Goal: Transaction & Acquisition: Book appointment/travel/reservation

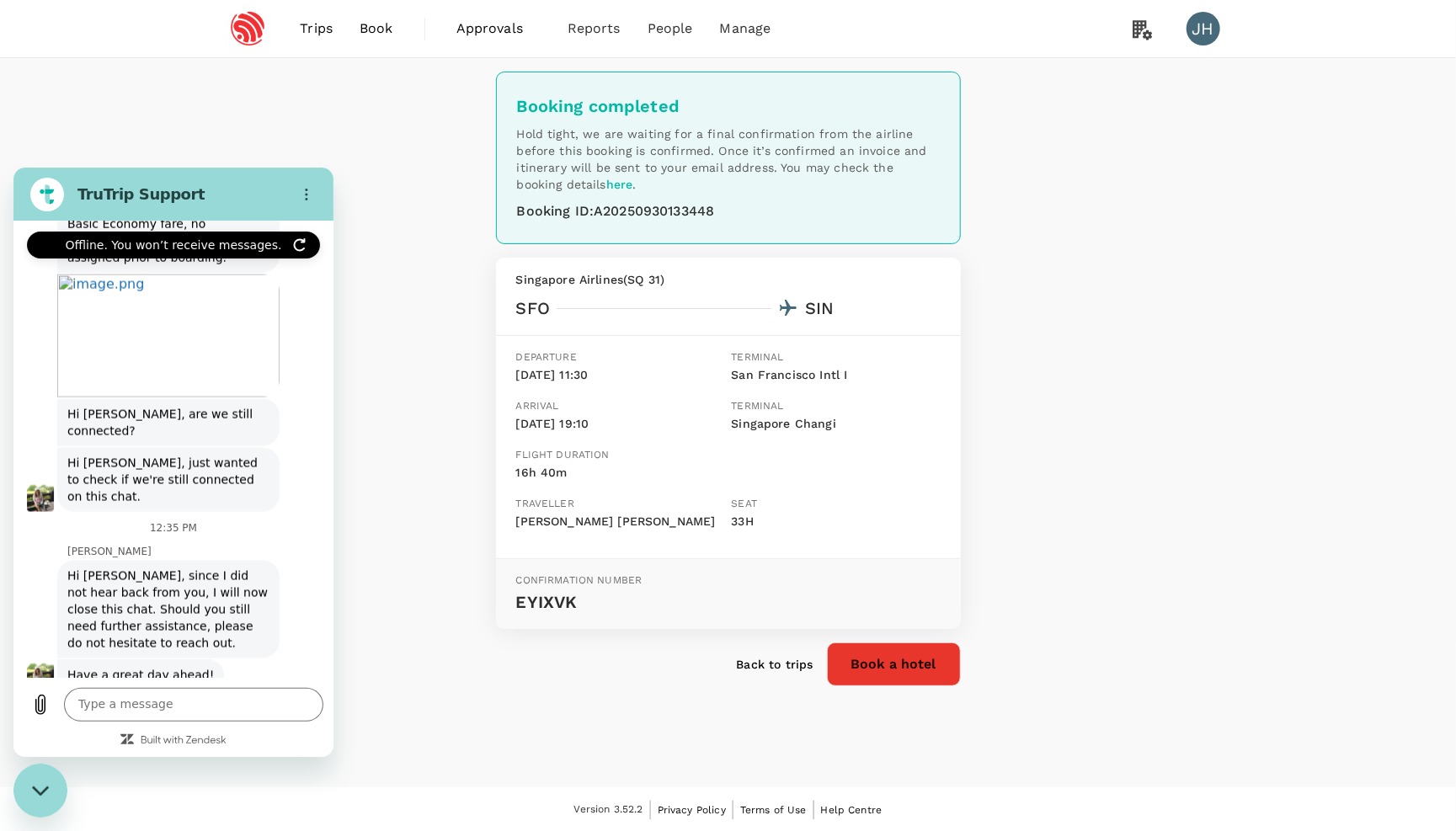
scroll to position [8548, 0]
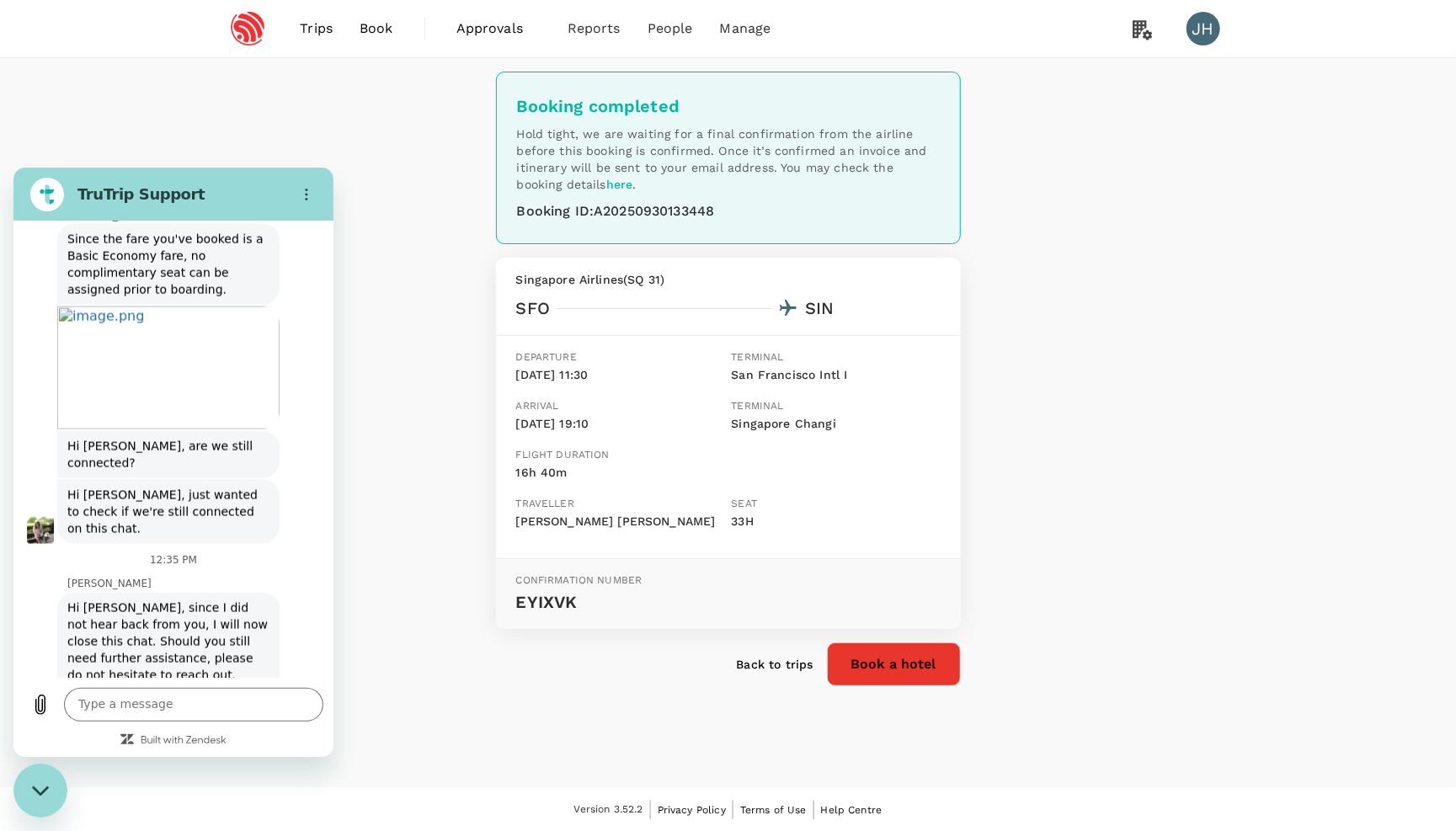
click at [386, 33] on span "Book" at bounding box center [376, 28] width 34 height 20
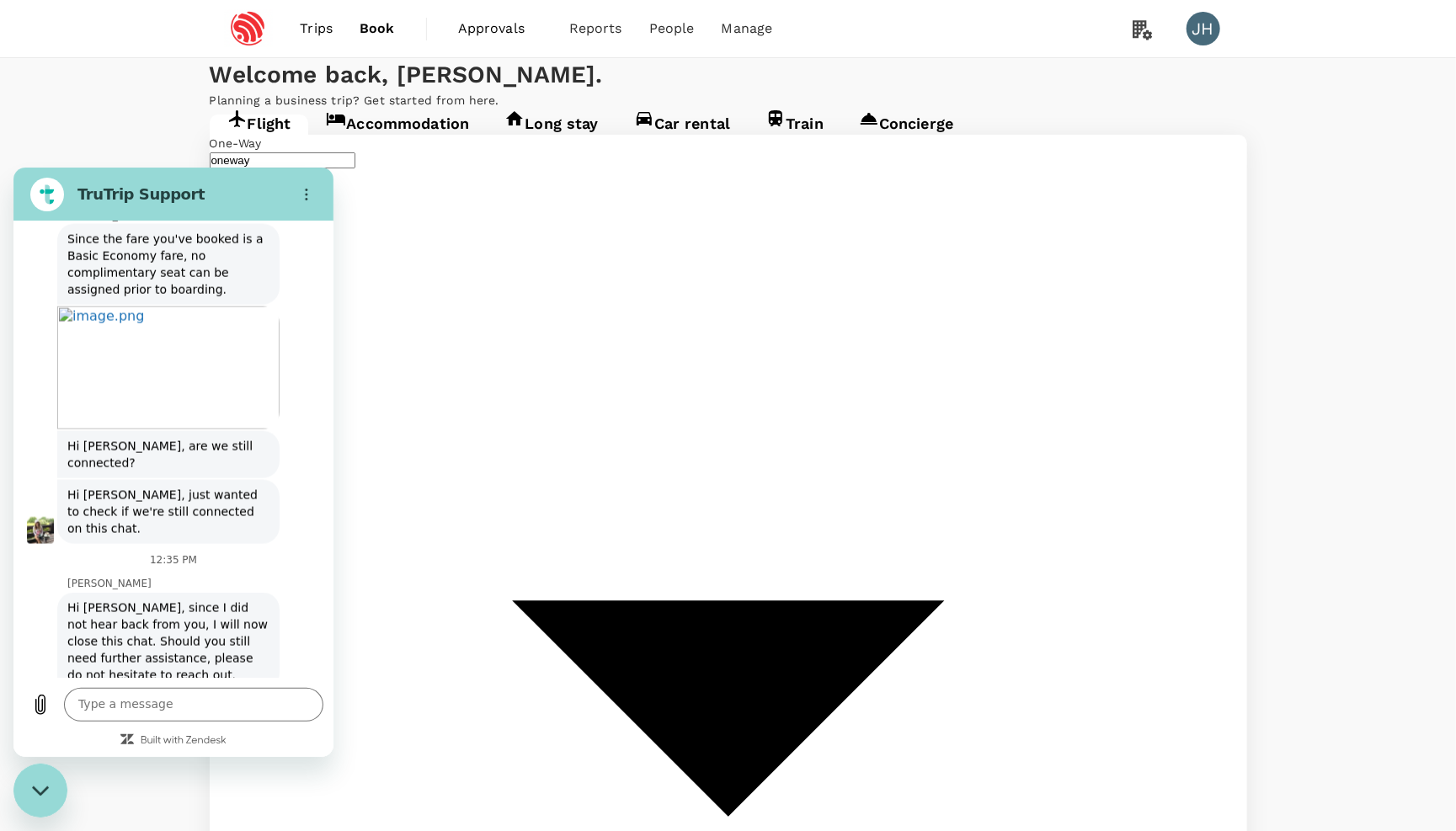
type input "San Francisco Intl (SFO)"
type input "Singapore Changi (SIN)"
click at [23, 807] on div "Close messaging window" at bounding box center [40, 790] width 51 height 51
type input "San Francisco Intl (SFO)"
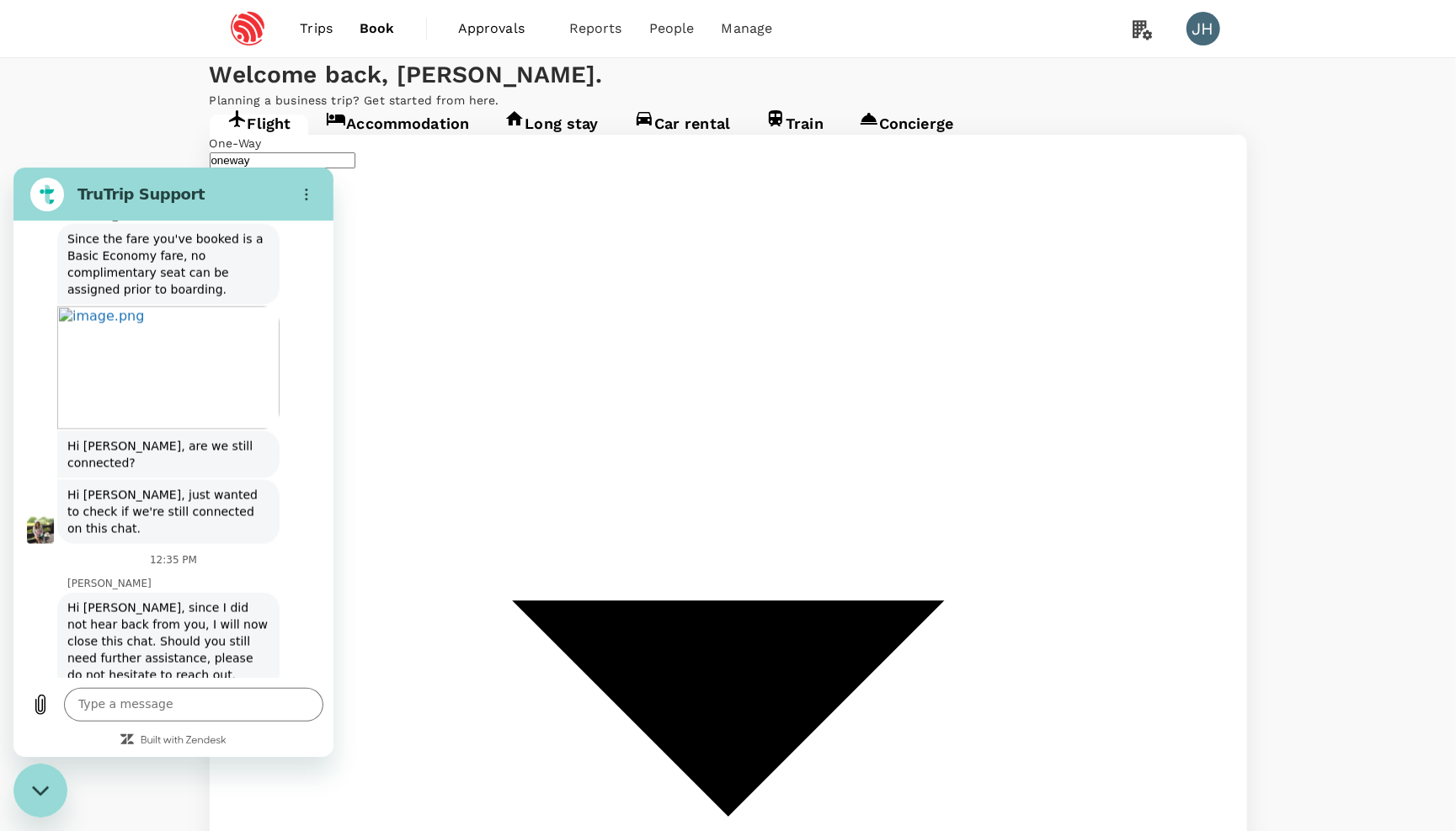
type input "Singapore Changi (SIN)"
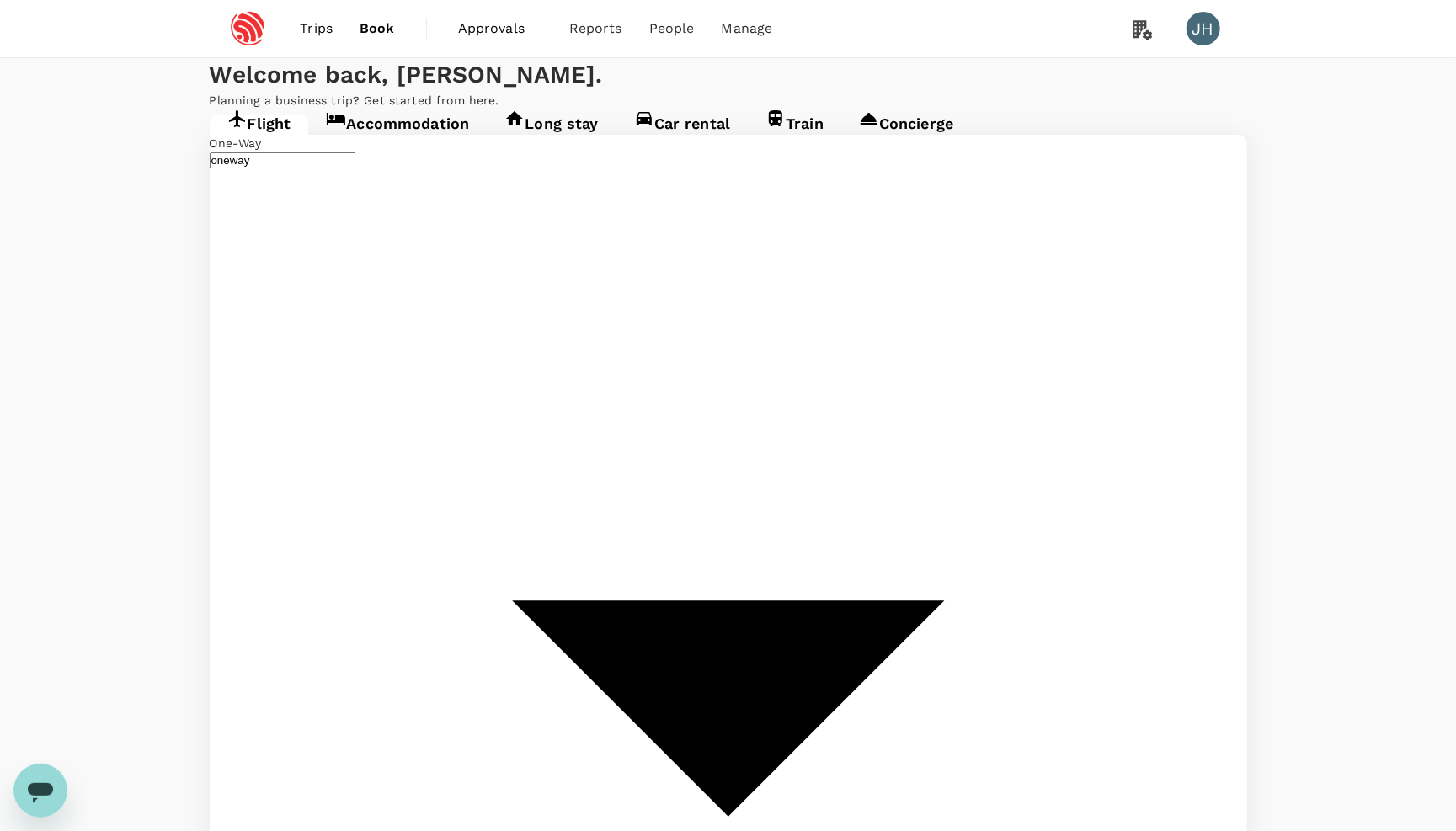
type input "Singapore Changi (SIN)"
drag, startPoint x: 804, startPoint y: 317, endPoint x: 635, endPoint y: 317, distance: 169.0
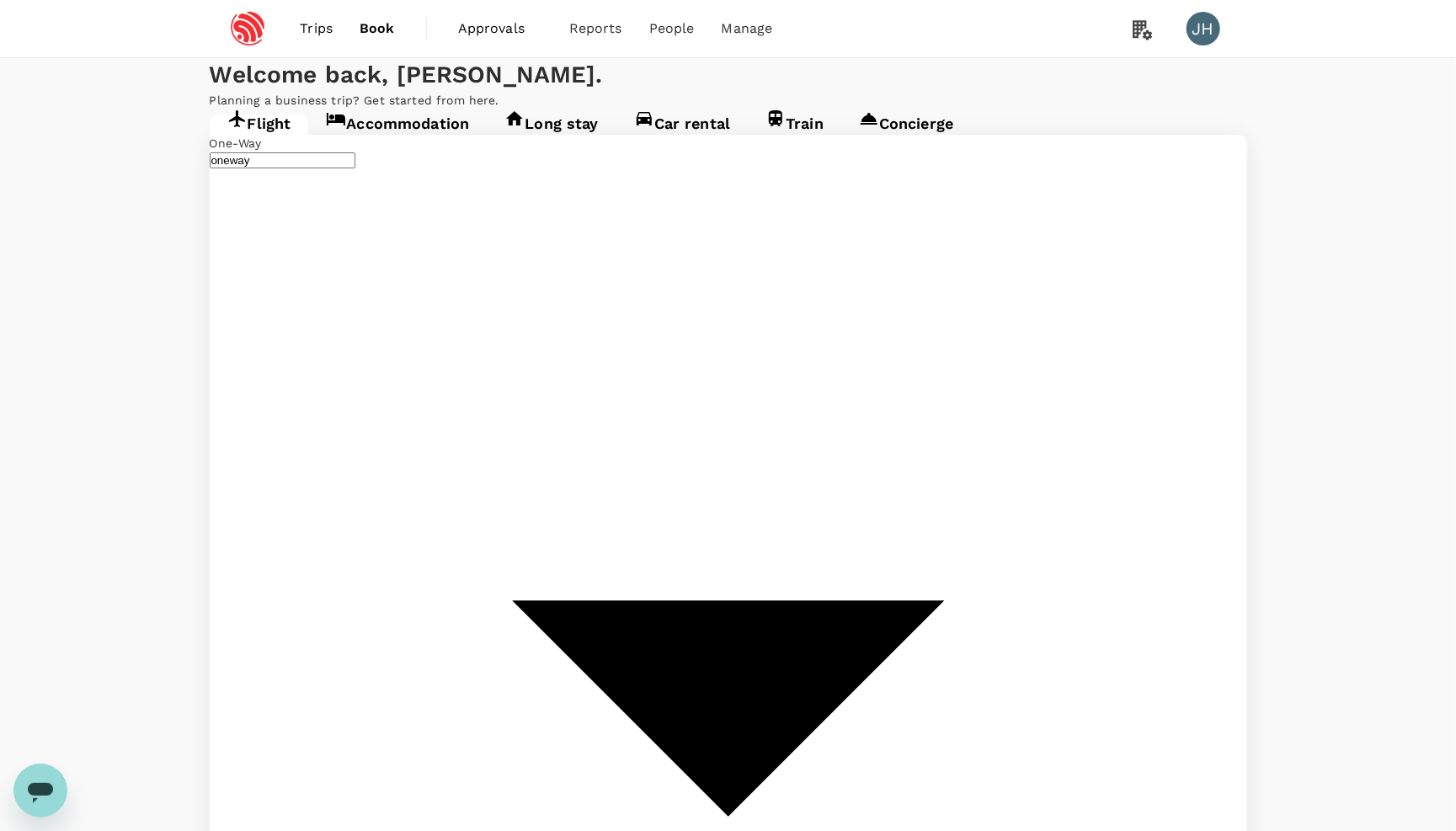
type input "Pune (PNQ)"
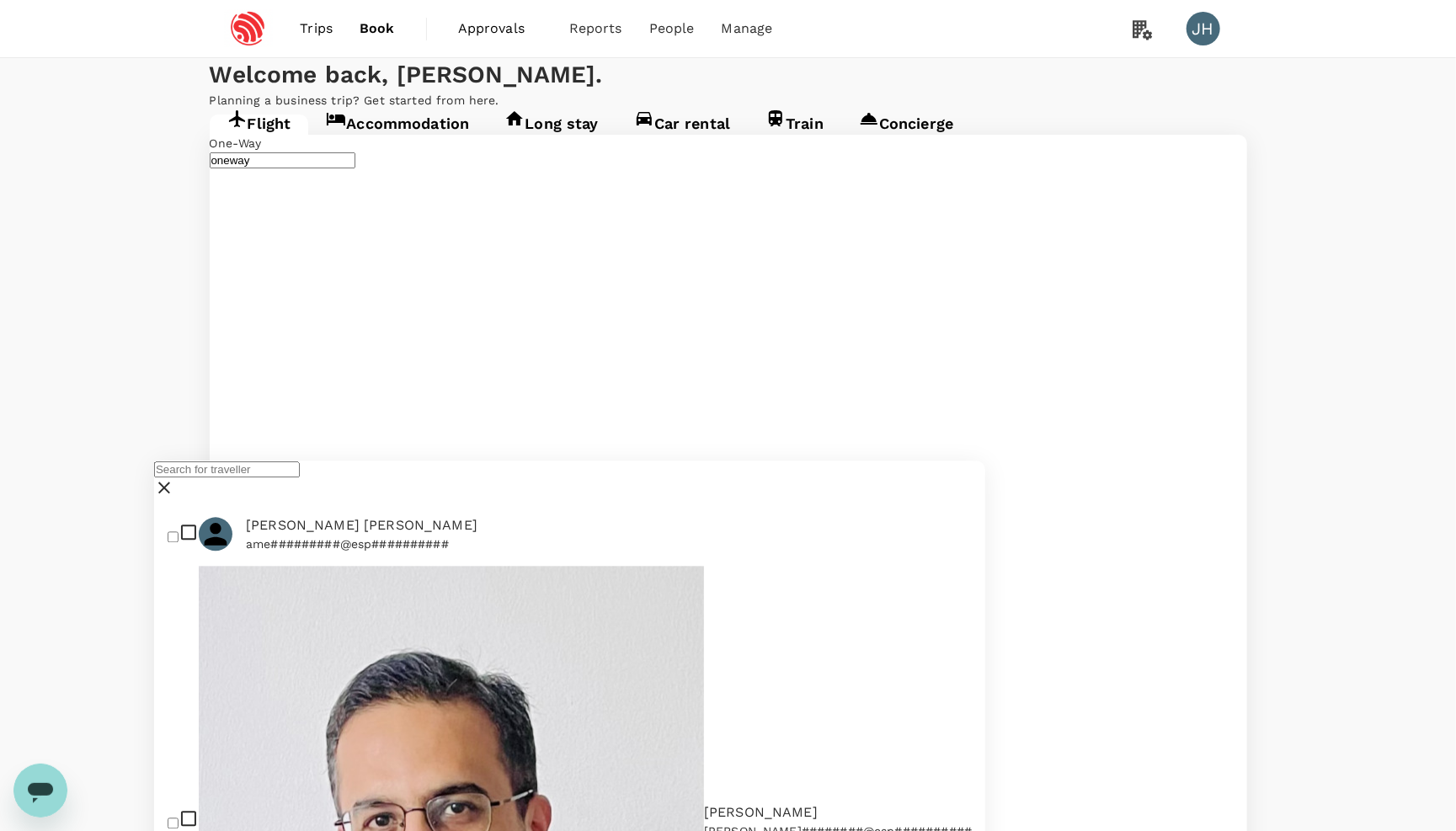
click at [300, 479] on input "text" at bounding box center [227, 471] width 146 height 16
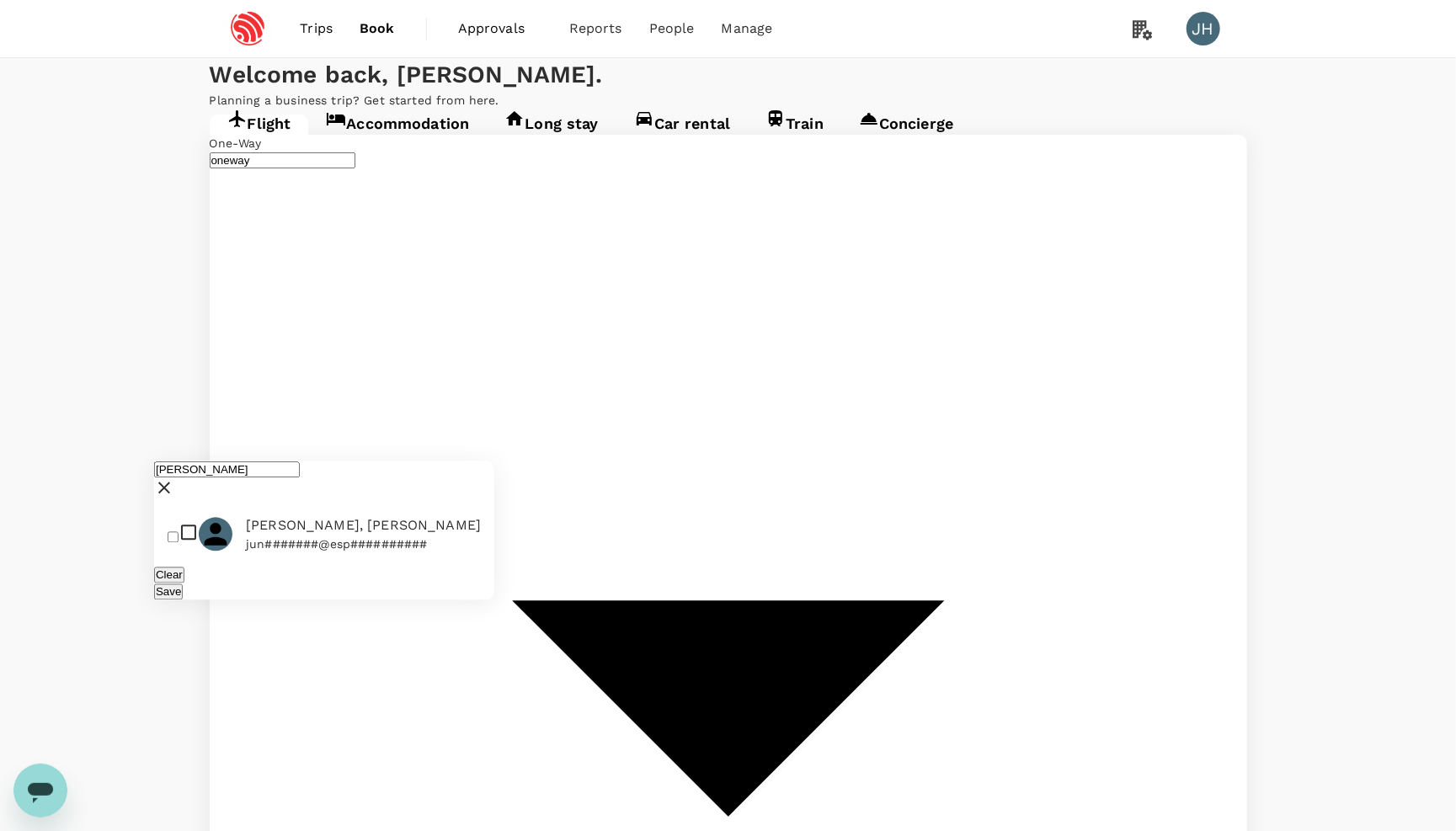
type input "[PERSON_NAME]"
drag, startPoint x: 350, startPoint y: 480, endPoint x: 340, endPoint y: 560, distance: 80.6
click at [340, 537] on span "[PERSON_NAME], [PERSON_NAME]" at bounding box center [363, 526] width 235 height 20
checkbox input "true"
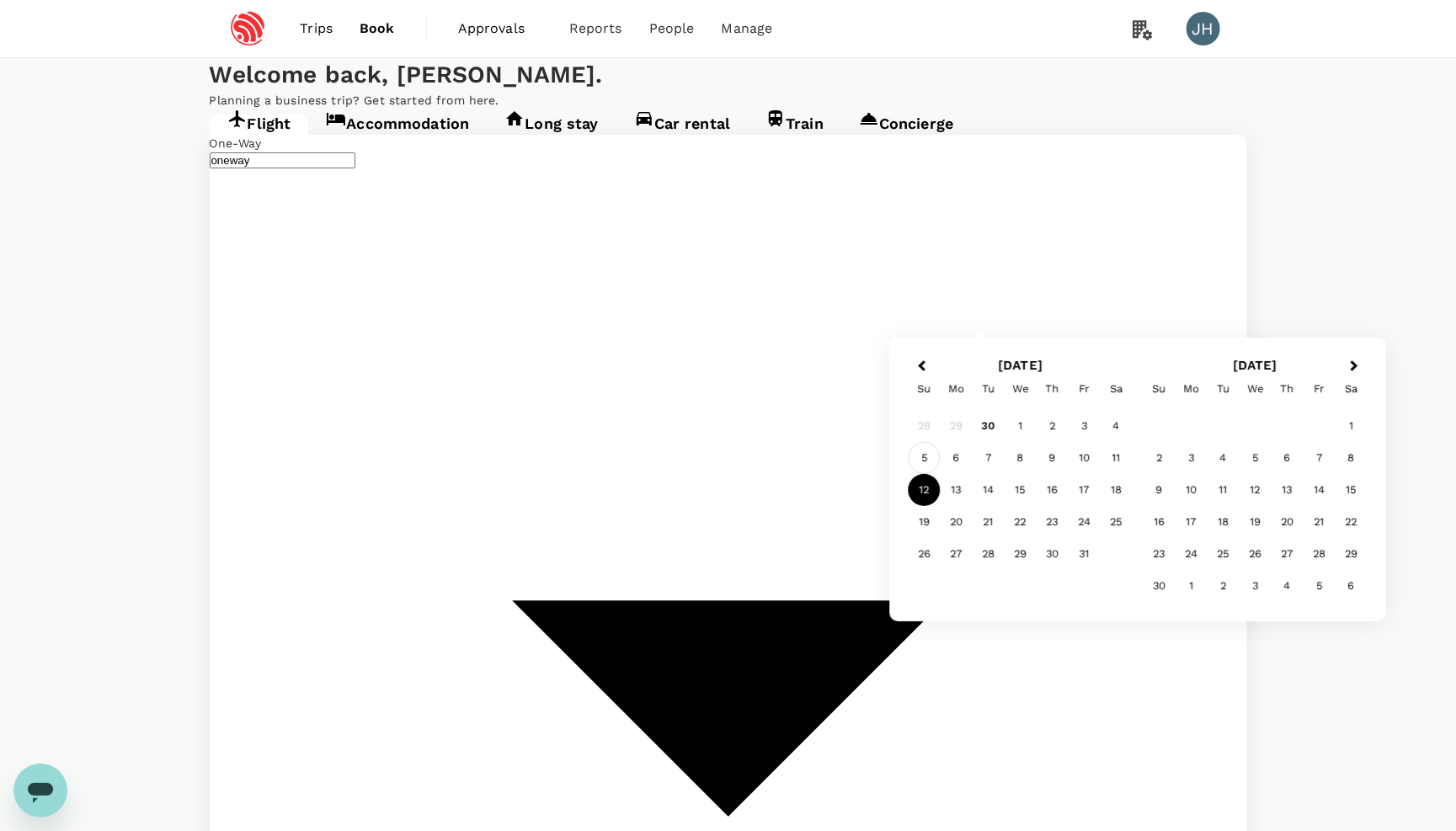
click at [922, 452] on div "5" at bounding box center [924, 458] width 32 height 32
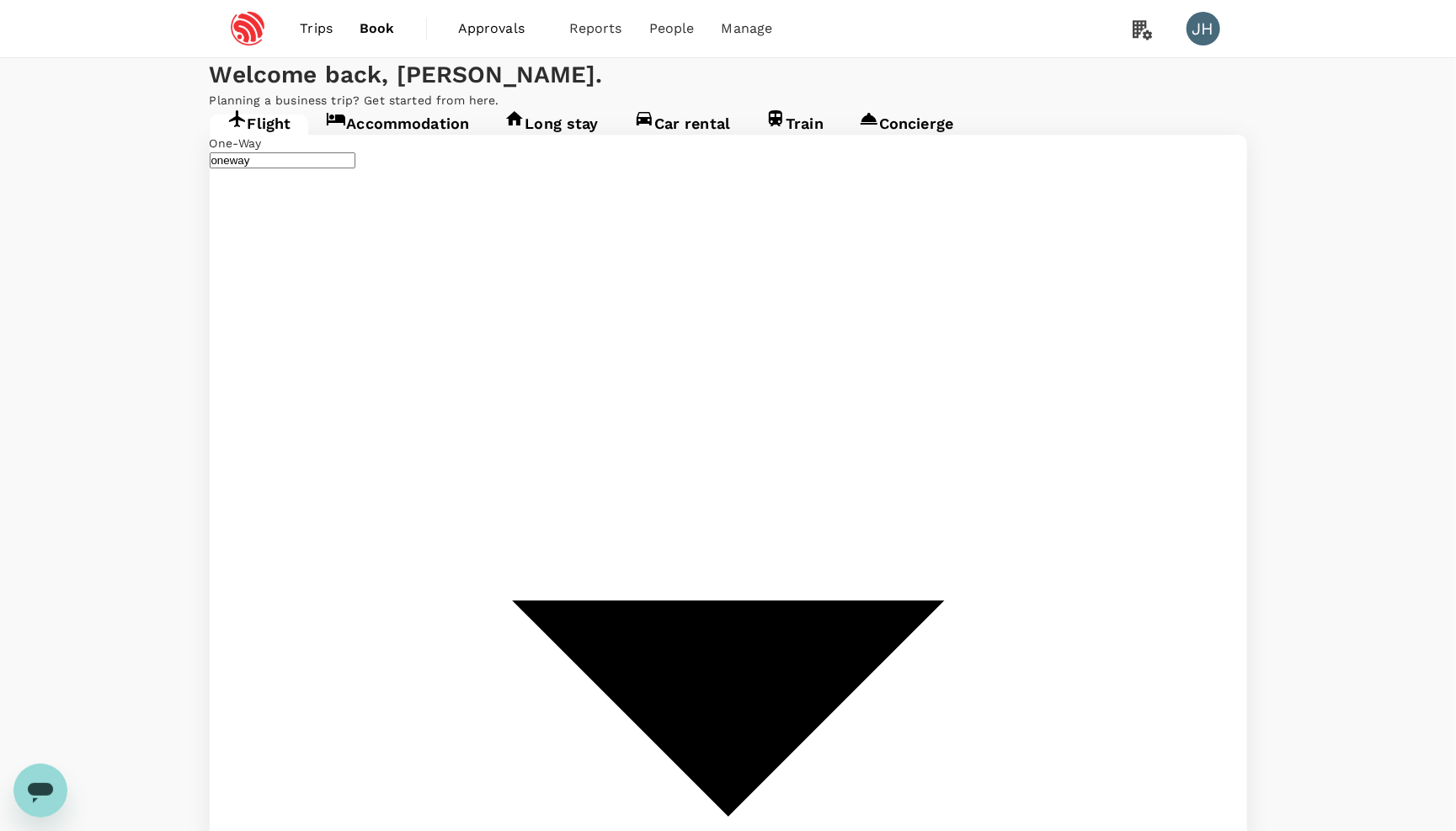
type input "roundtrip"
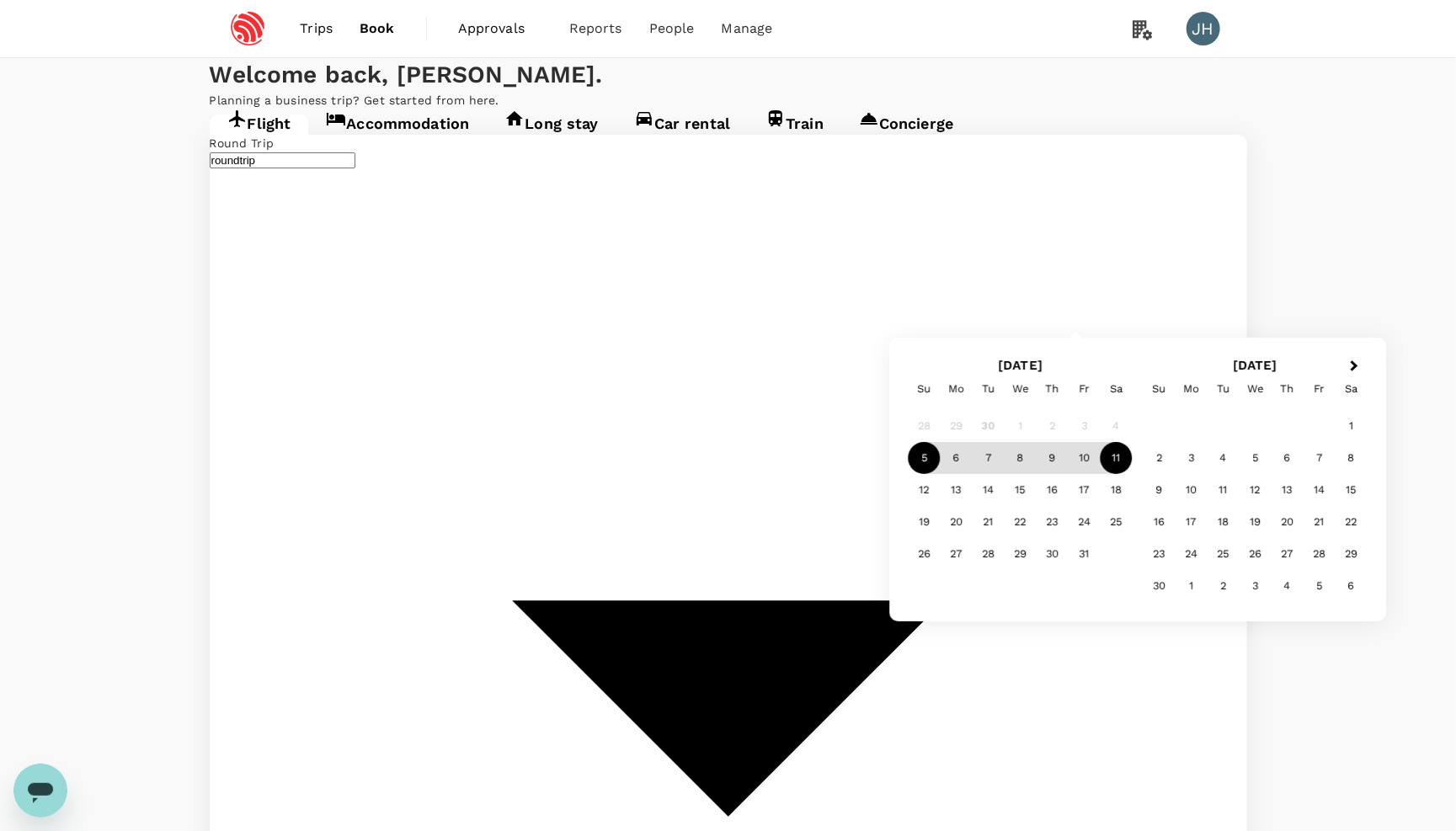
click at [1108, 456] on div "11" at bounding box center [1116, 458] width 32 height 32
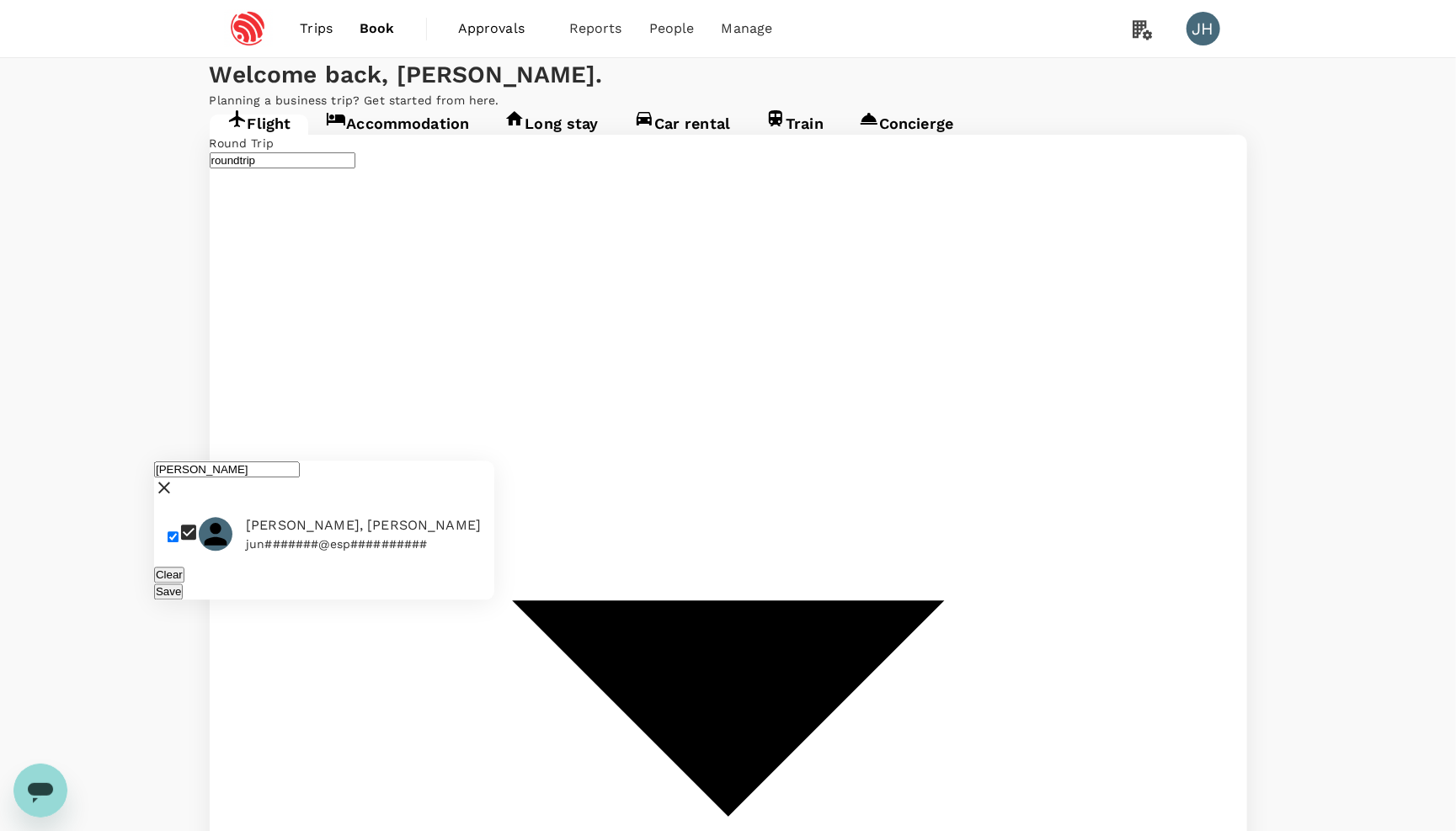
click at [182, 601] on button "Save" at bounding box center [168, 593] width 28 height 16
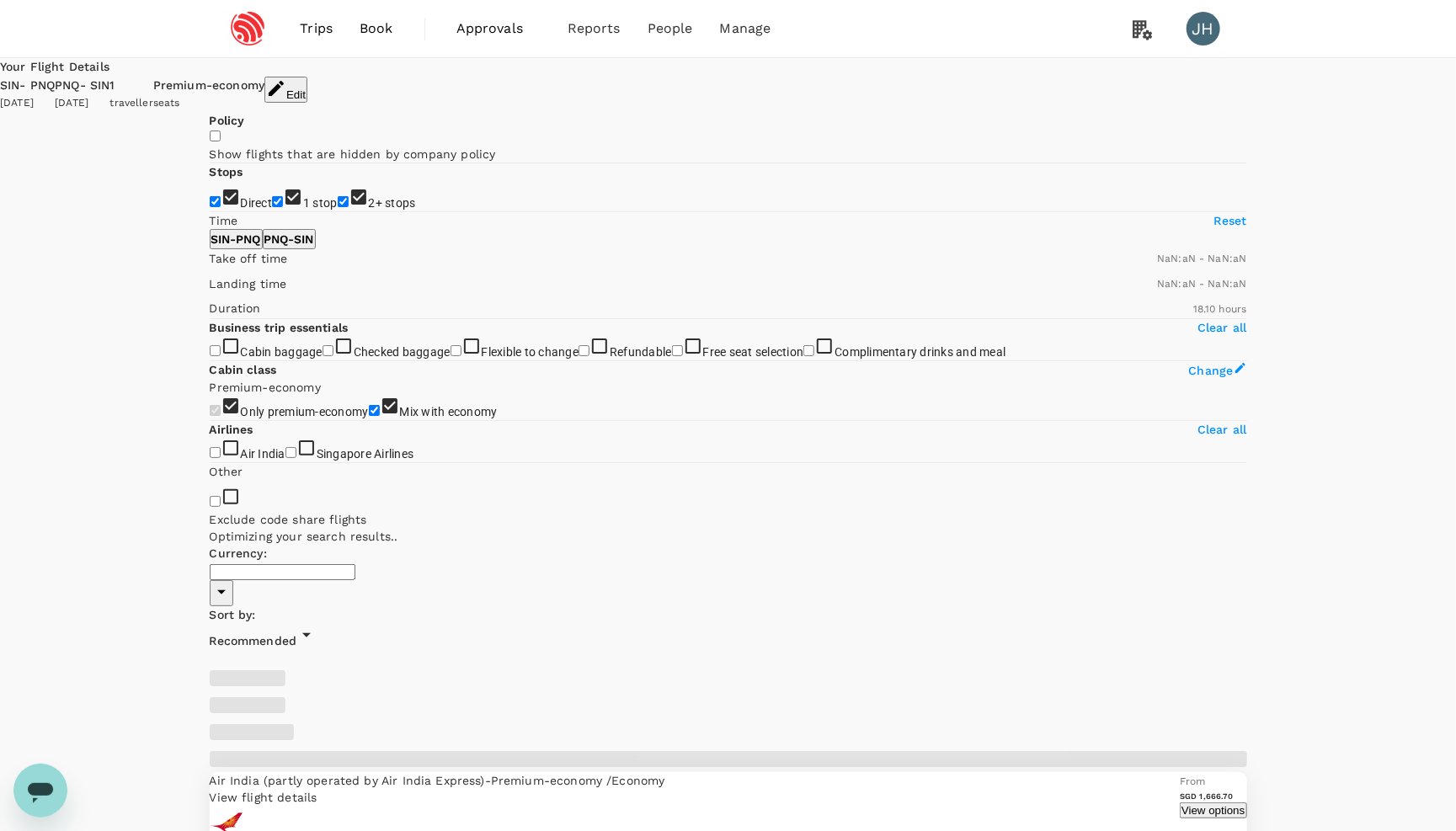
type input "SGD"
type input "1440"
type input "1215"
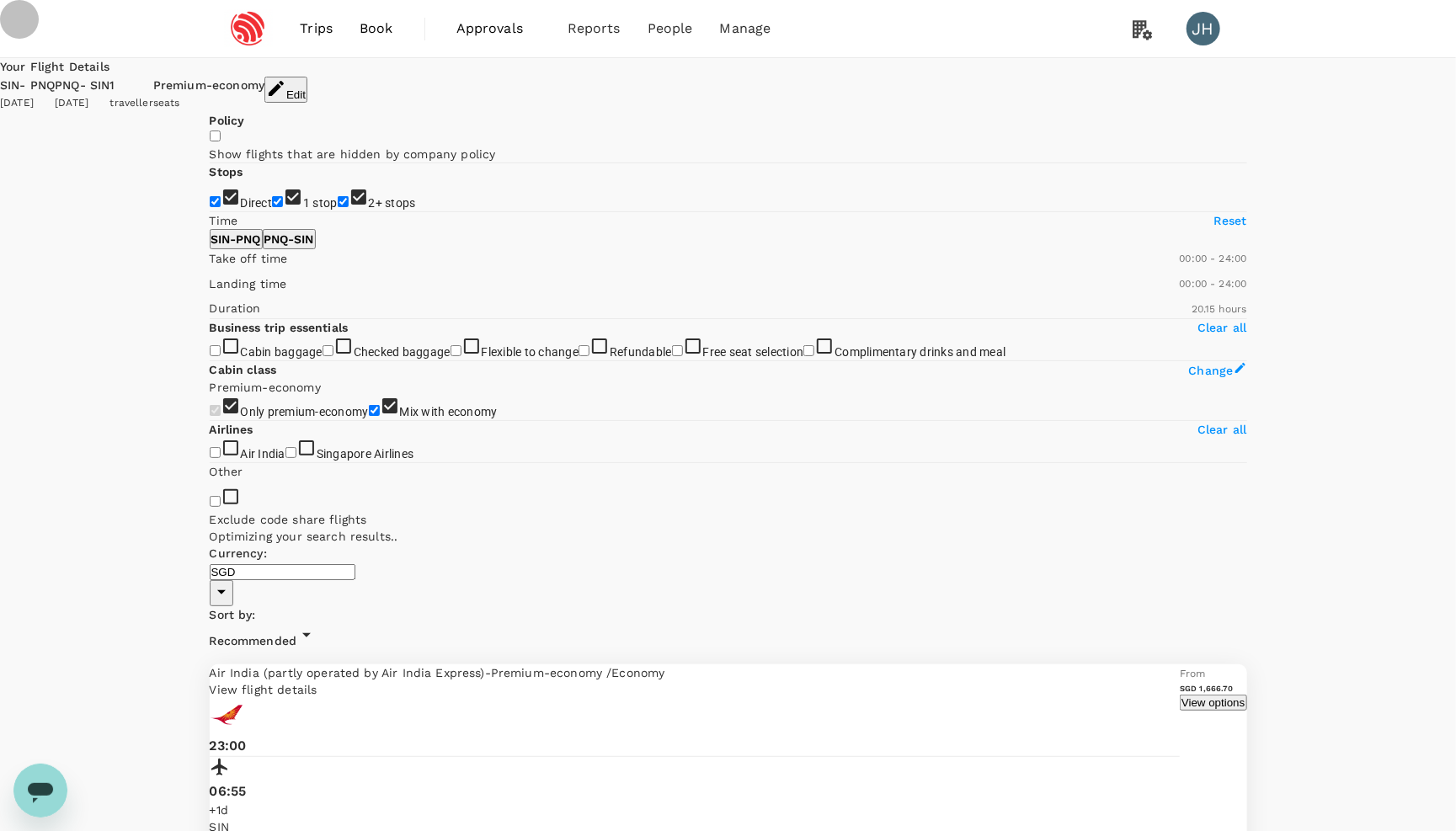
click at [338, 207] on input "2+ stops" at bounding box center [343, 202] width 11 height 11
checkbox input "false"
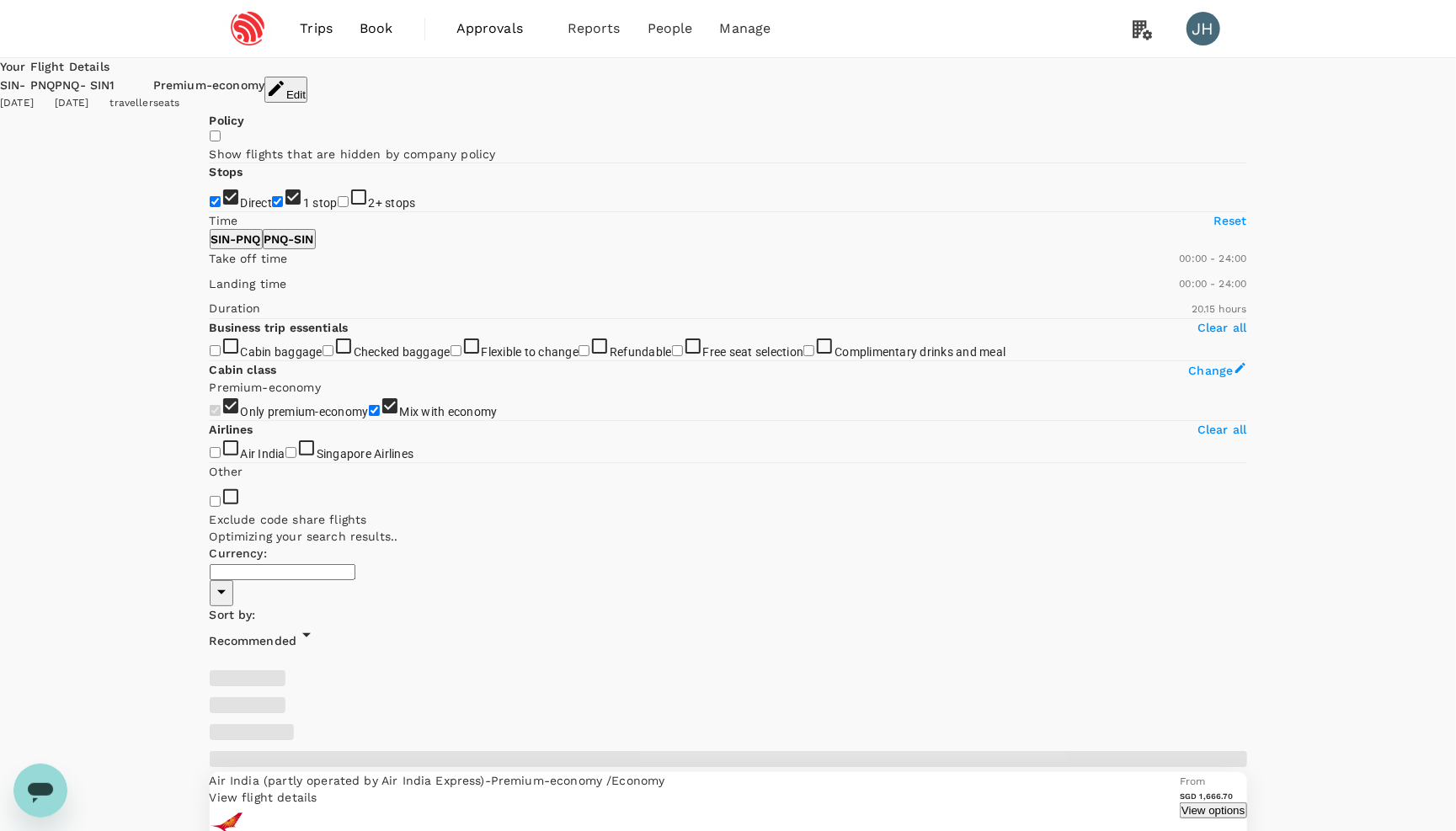
type input "SGD"
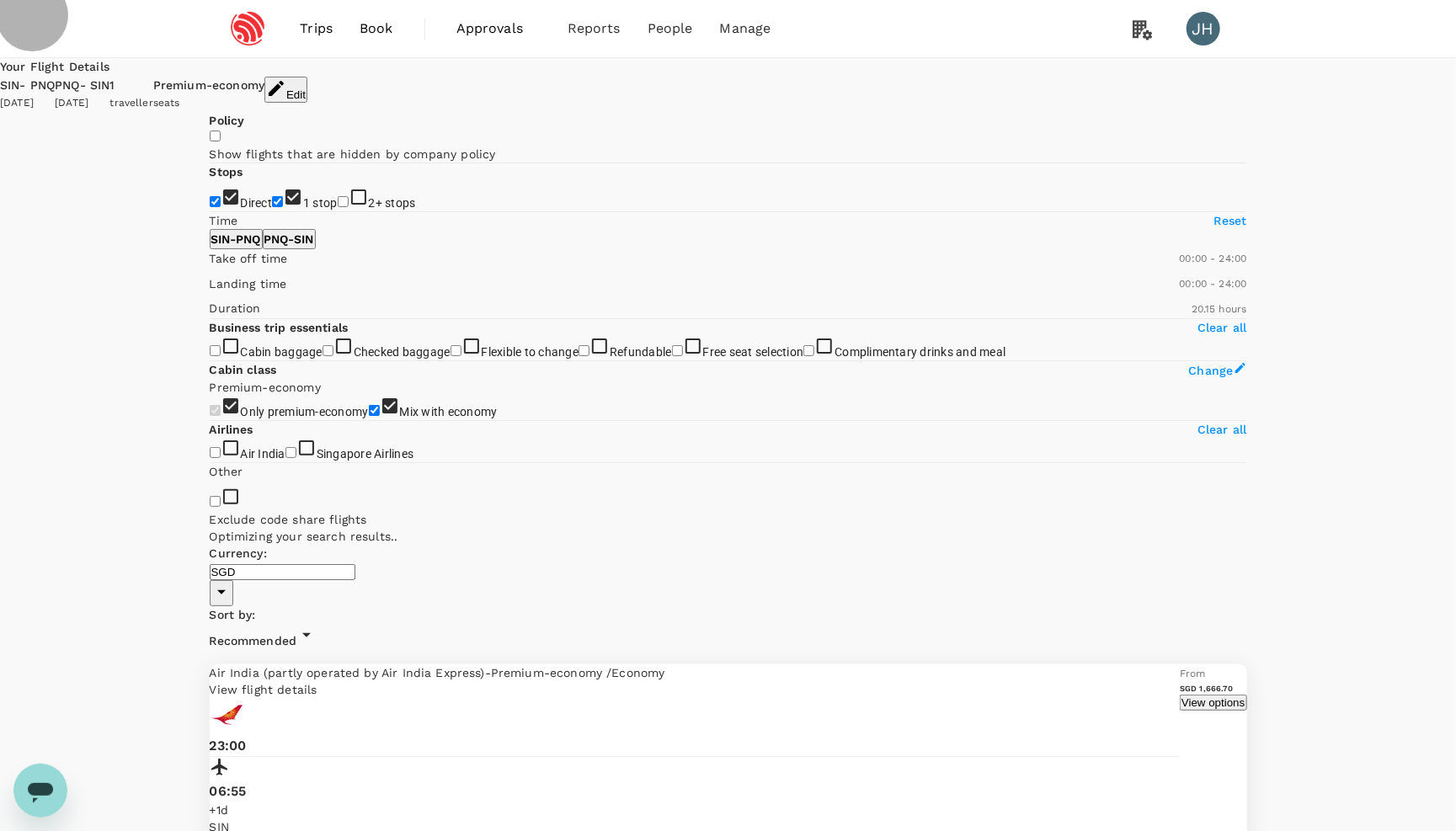
click at [308, 86] on button "Edit" at bounding box center [286, 89] width 43 height 26
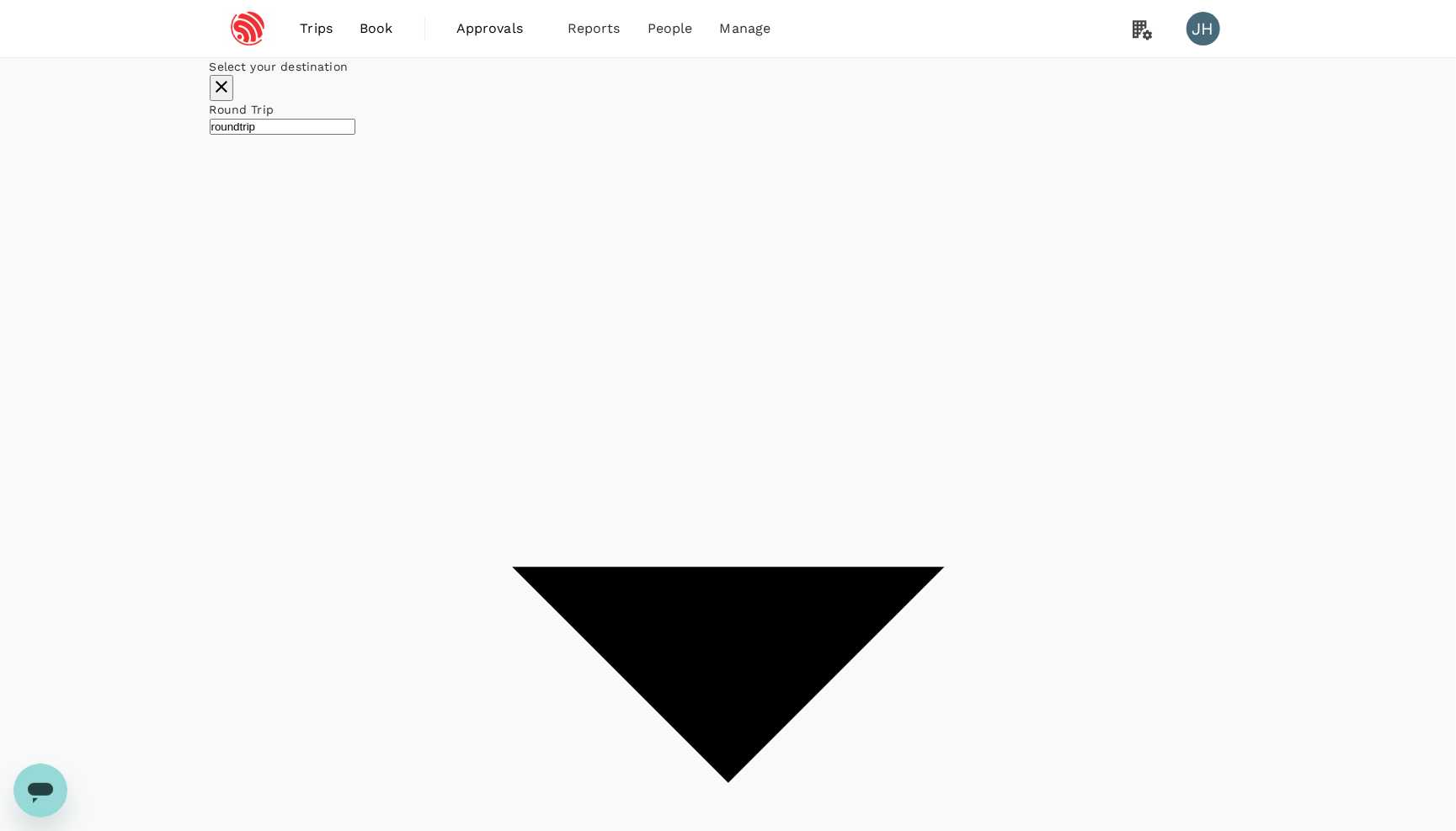
type input "Singapore Changi (SIN)"
type input "Pune (PNQ)"
type input "economy"
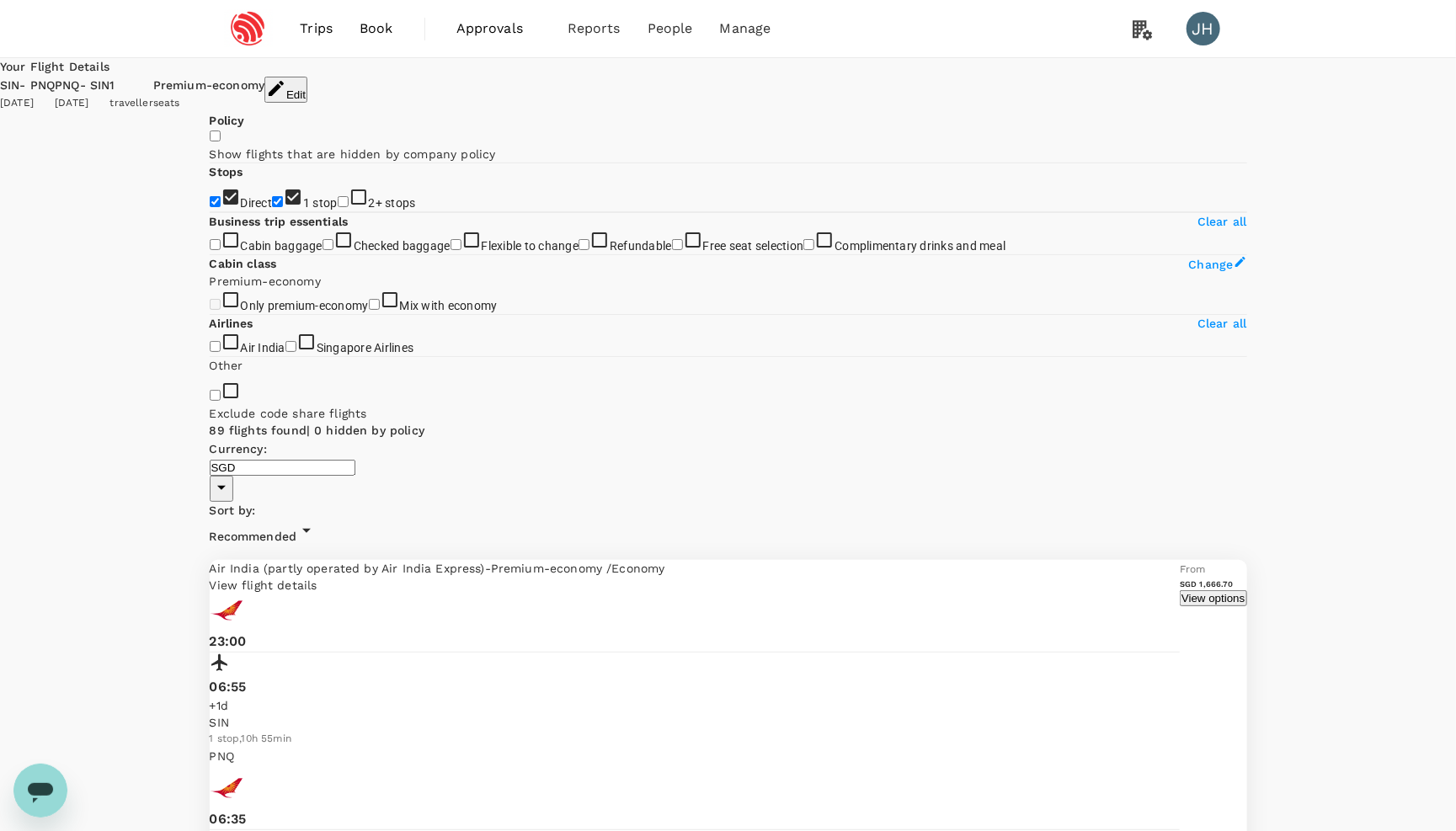
checkbox input "false"
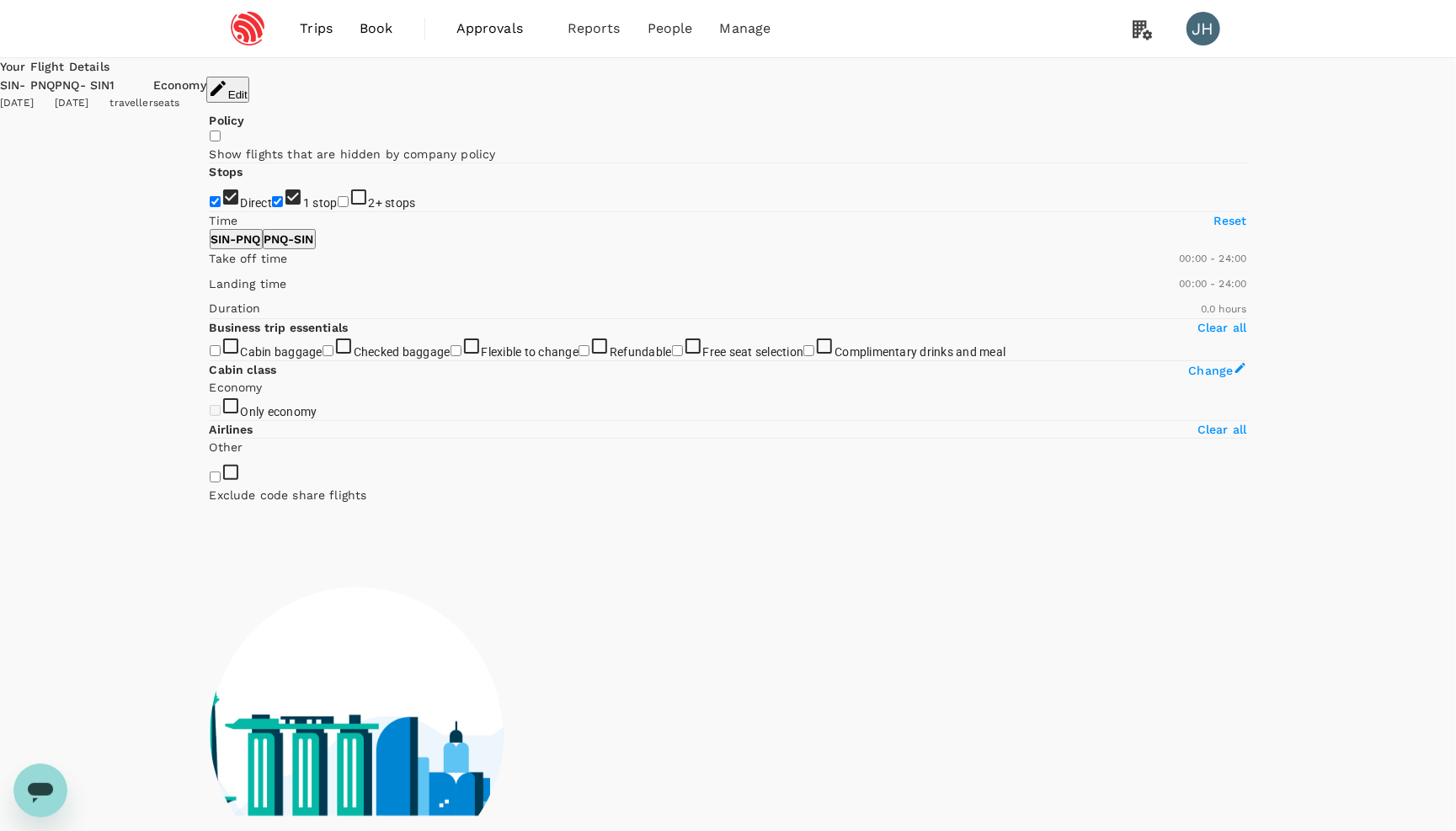
checkbox input "true"
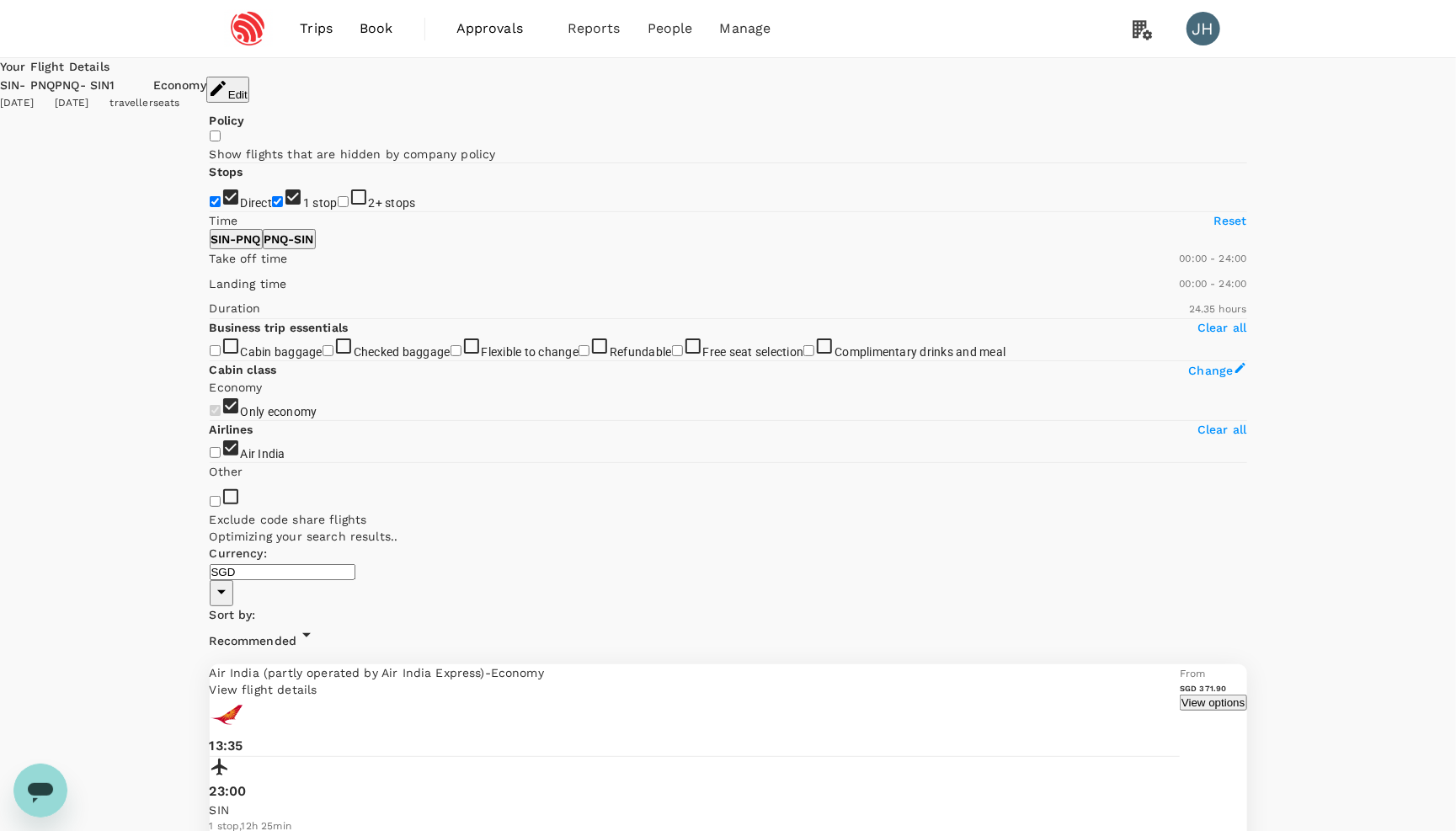
type input "1850"
checkbox input "false"
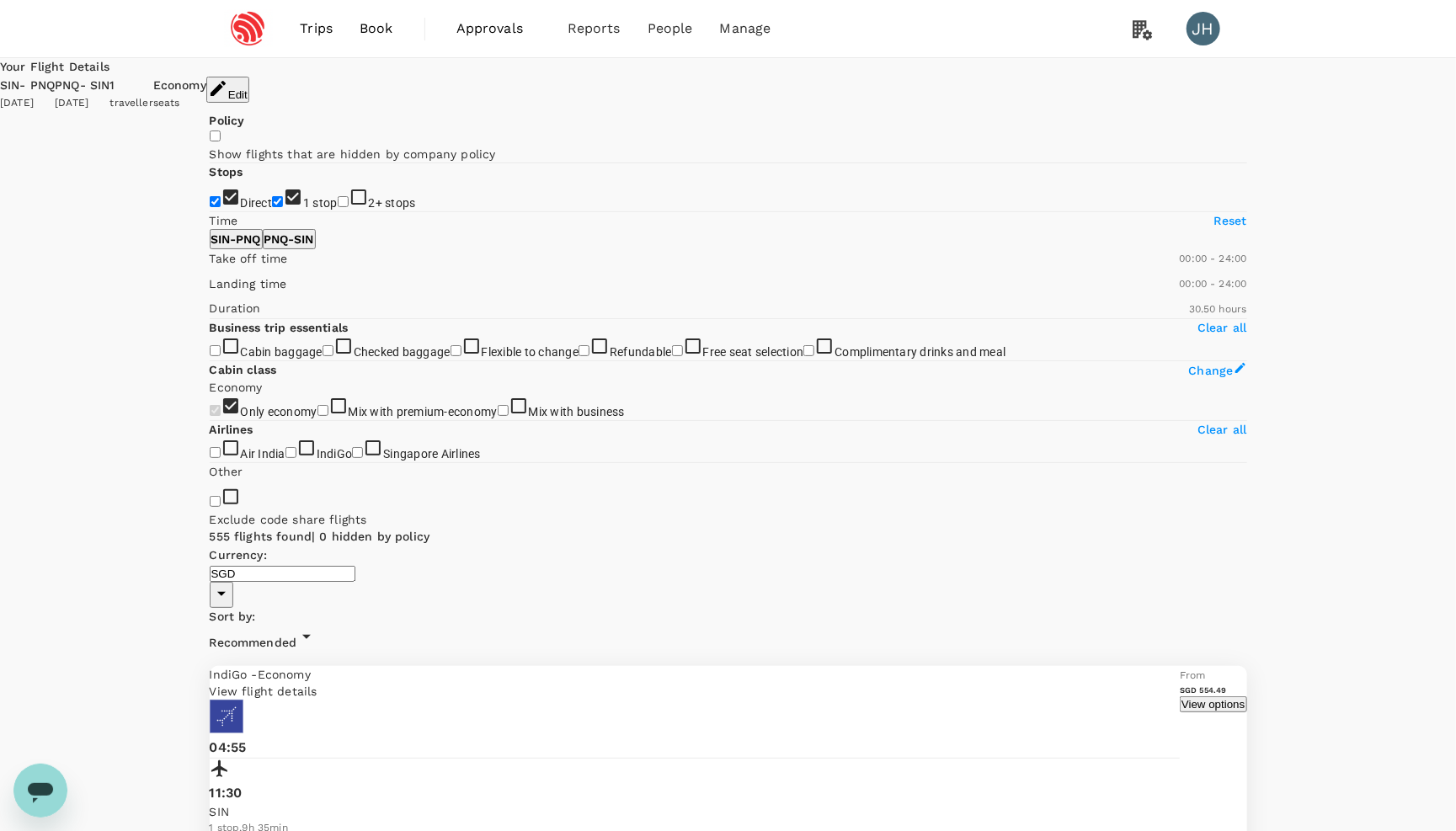
click at [297, 636] on span "Recommended" at bounding box center [253, 642] width 87 height 13
click at [774, 758] on div at bounding box center [695, 770] width 970 height 25
click at [774, 759] on div at bounding box center [695, 759] width 970 height 0
click at [1179, 697] on button "View options" at bounding box center [1212, 705] width 67 height 16
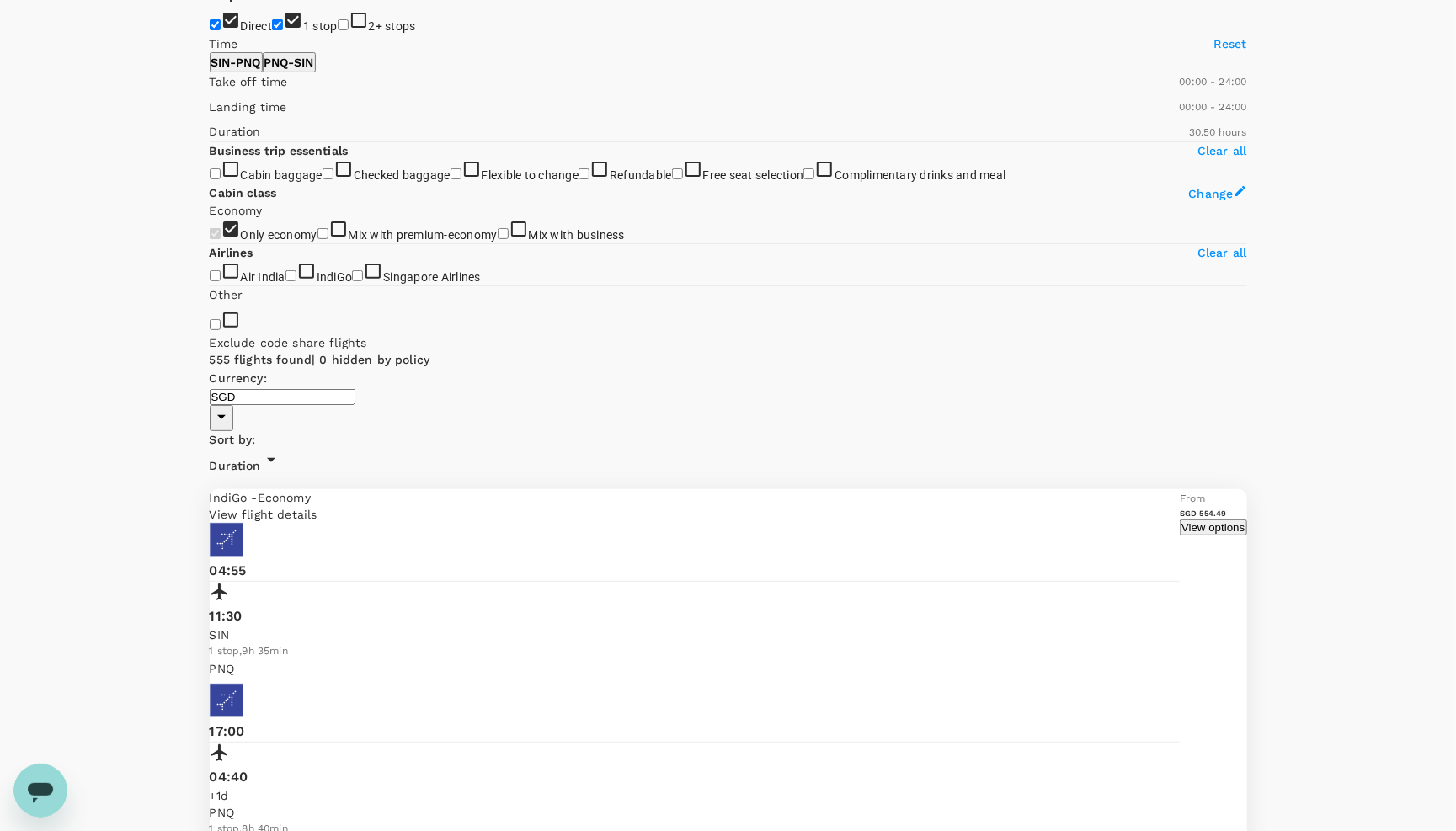
scroll to position [128, 0]
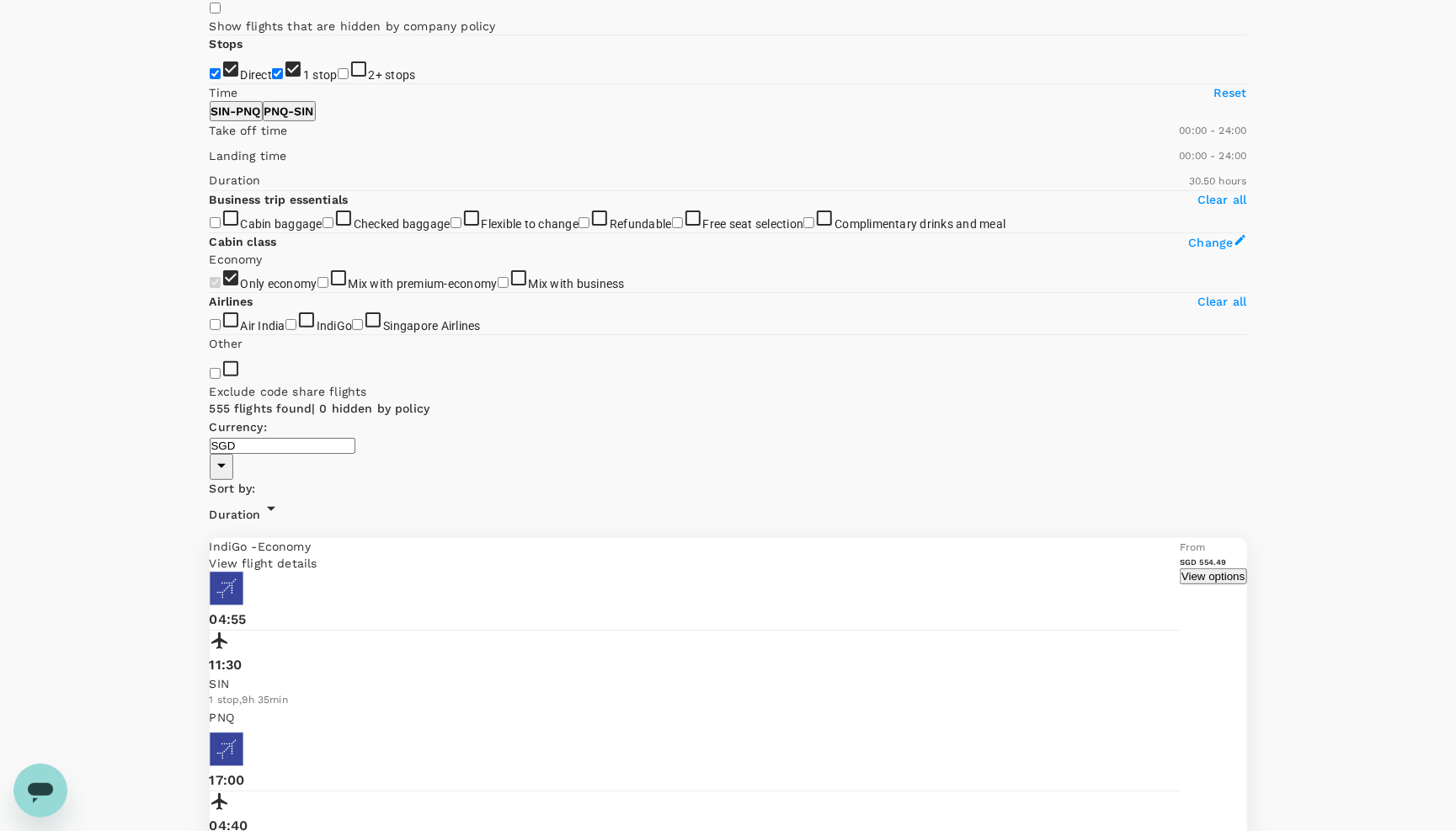
click at [1000, 555] on p "View flight details" at bounding box center [695, 563] width 970 height 17
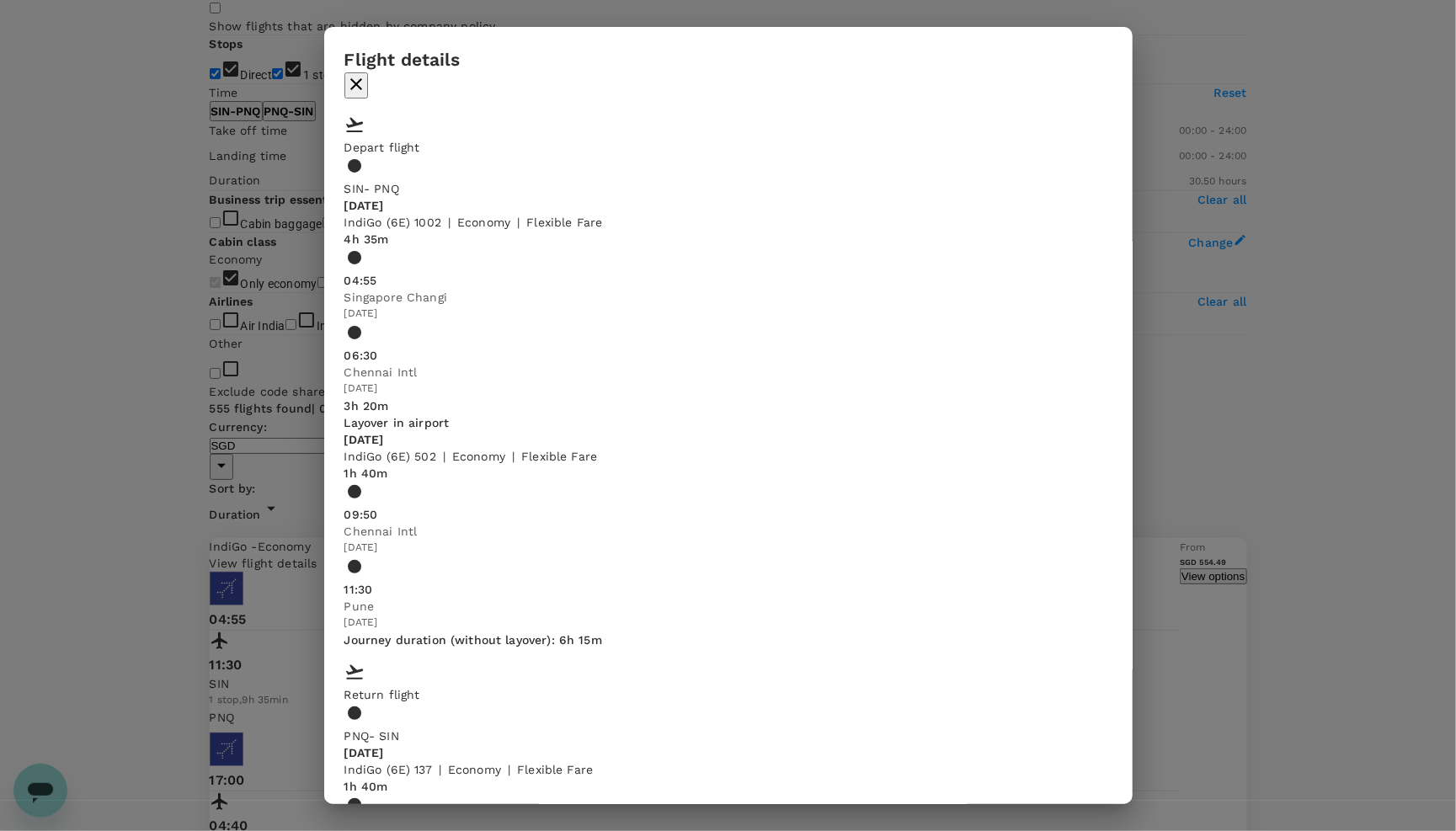
scroll to position [324, 0]
click at [362, 78] on icon "button" at bounding box center [356, 84] width 12 height 12
